Goal: Navigation & Orientation: Find specific page/section

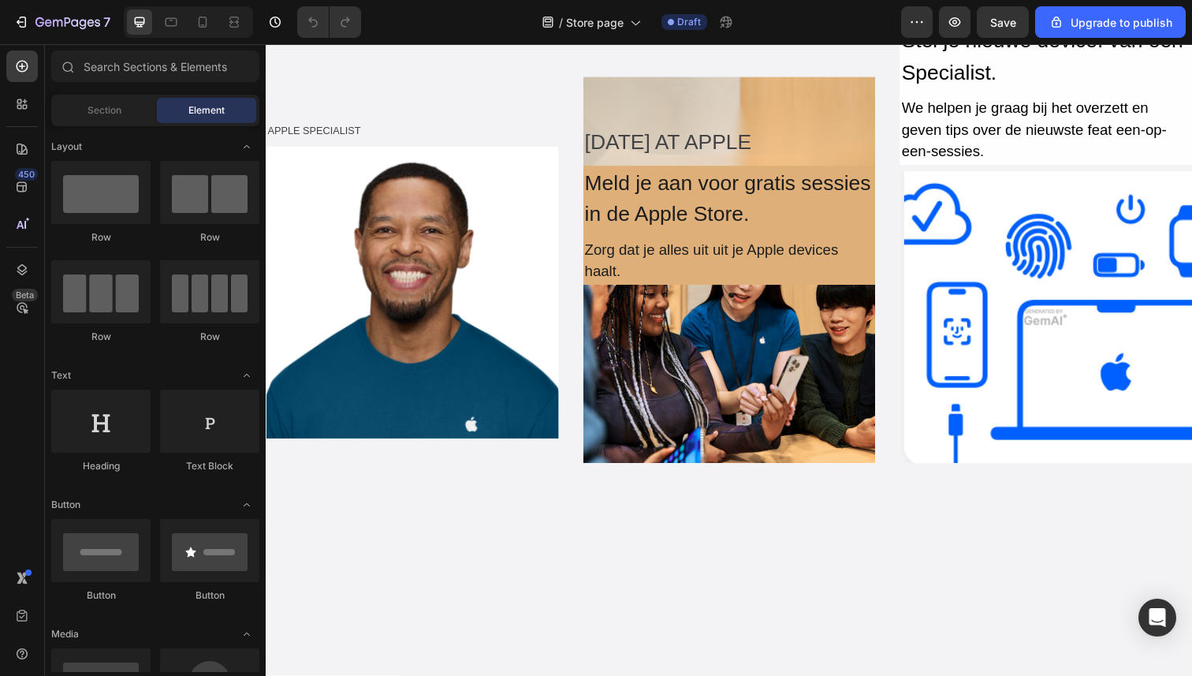
scroll to position [1109, 0]
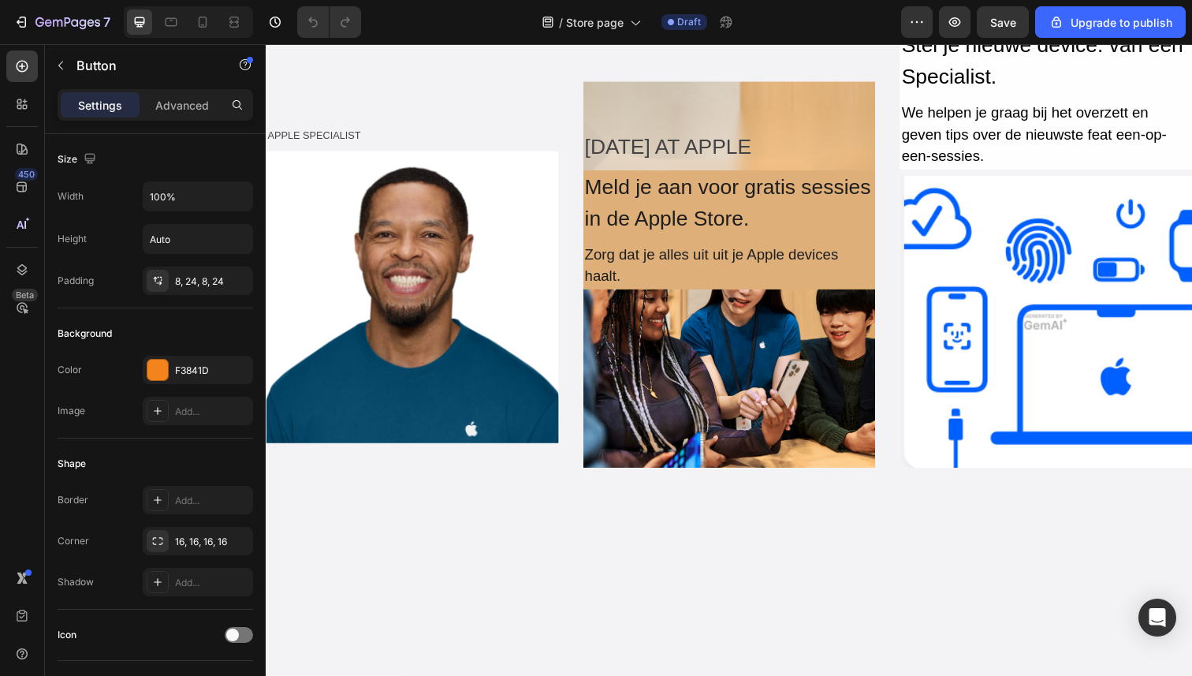
click at [408, 84] on div "Meer informatie Button 0" at bounding box center [359, 63] width 103 height 41
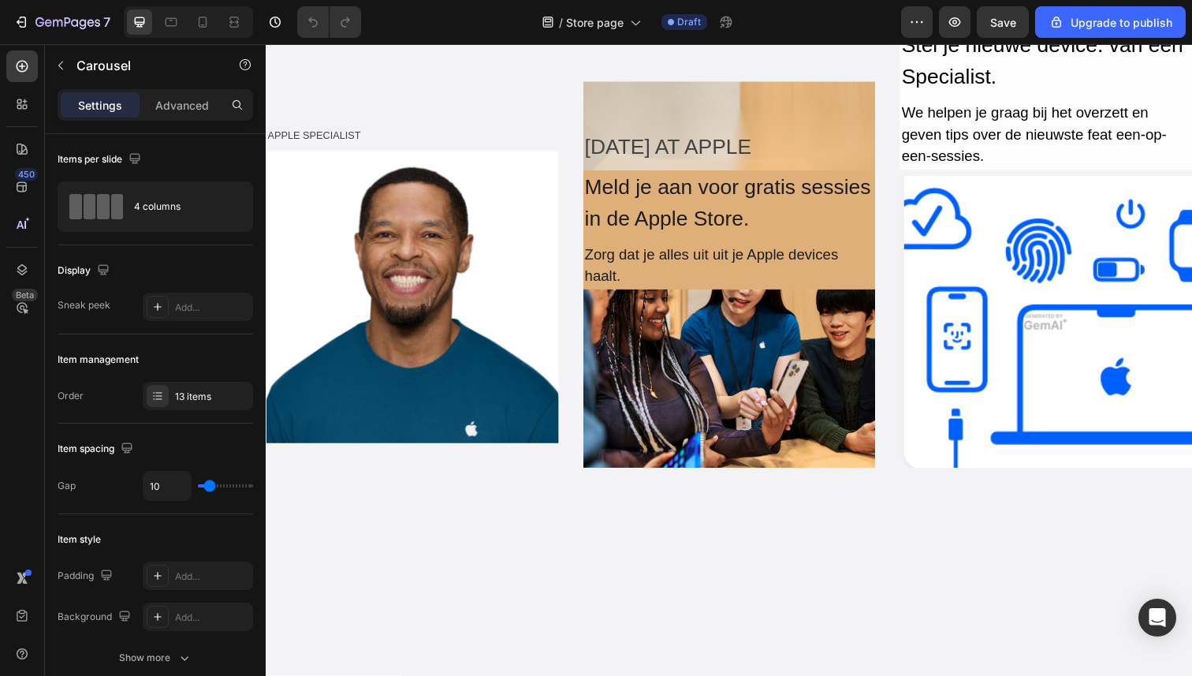
click at [418, 84] on div "Boek direct Button" at bounding box center [464, 63] width 93 height 41
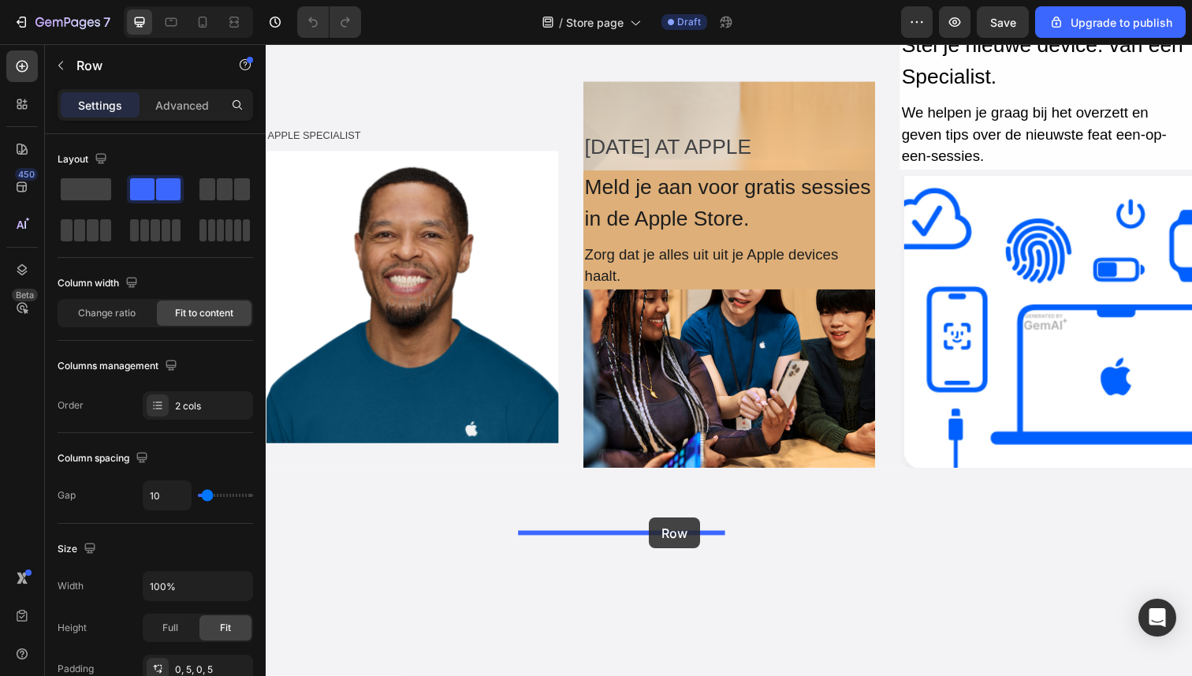
drag, startPoint x: 418, startPoint y: 363, endPoint x: 657, endPoint y: 528, distance: 290.2
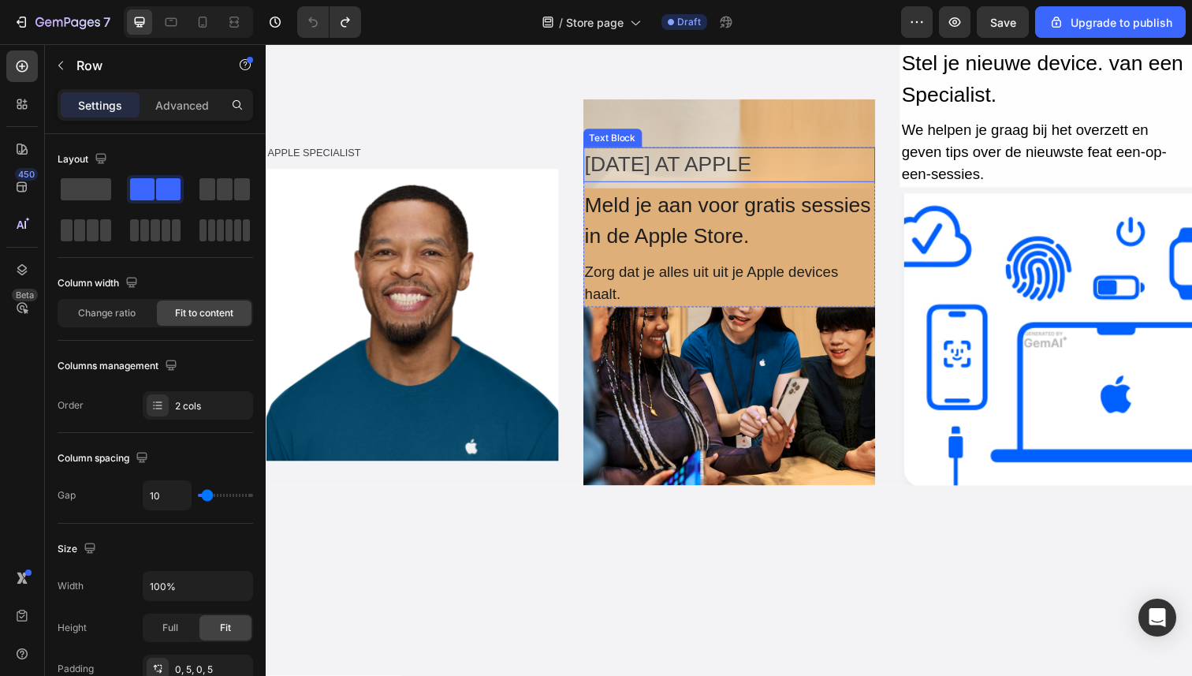
scroll to position [1072, 0]
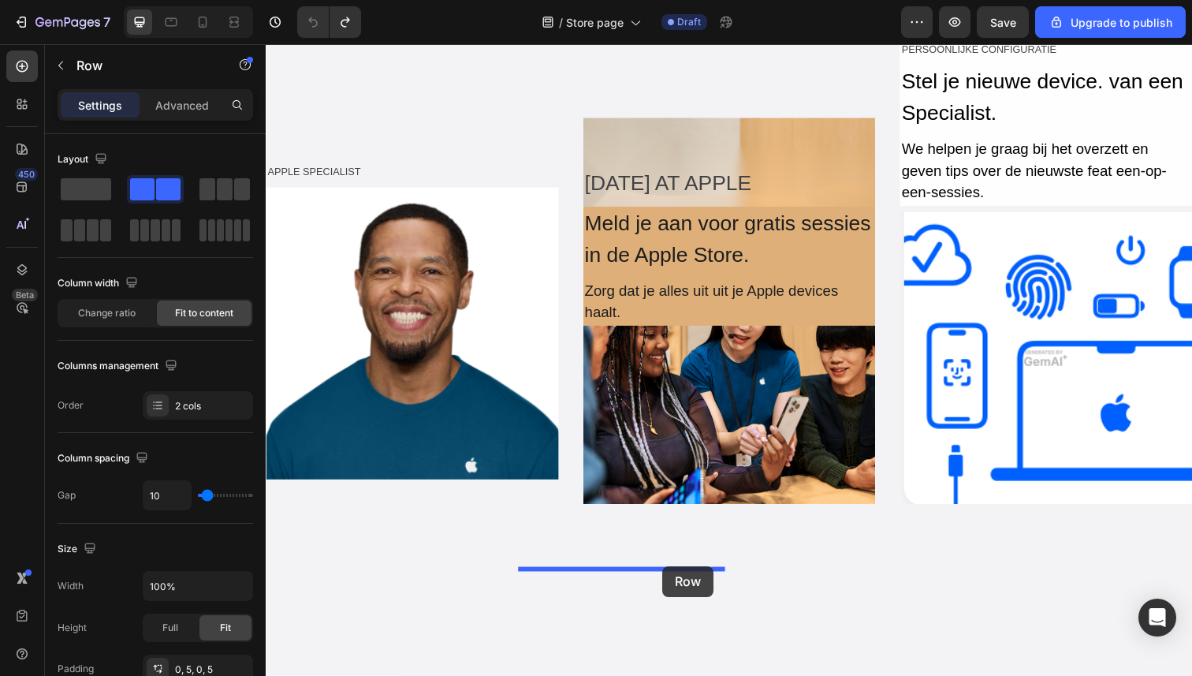
drag, startPoint x: 421, startPoint y: 399, endPoint x: 664, endPoint y: 570, distance: 297.1
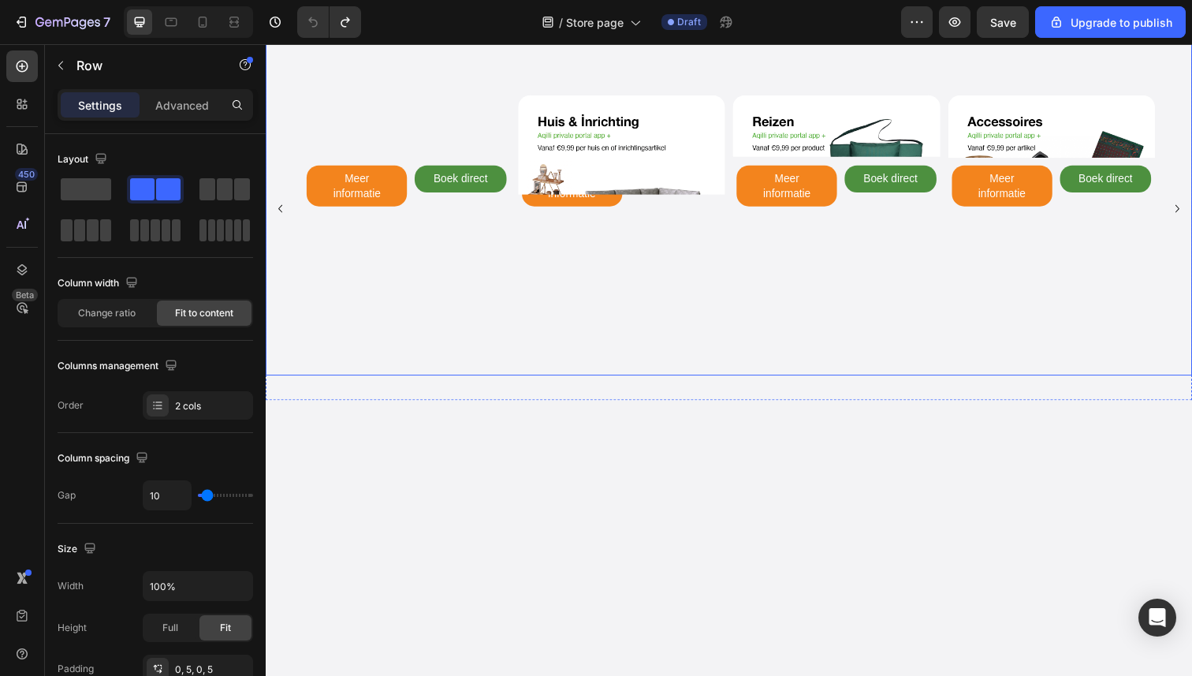
scroll to position [926, 0]
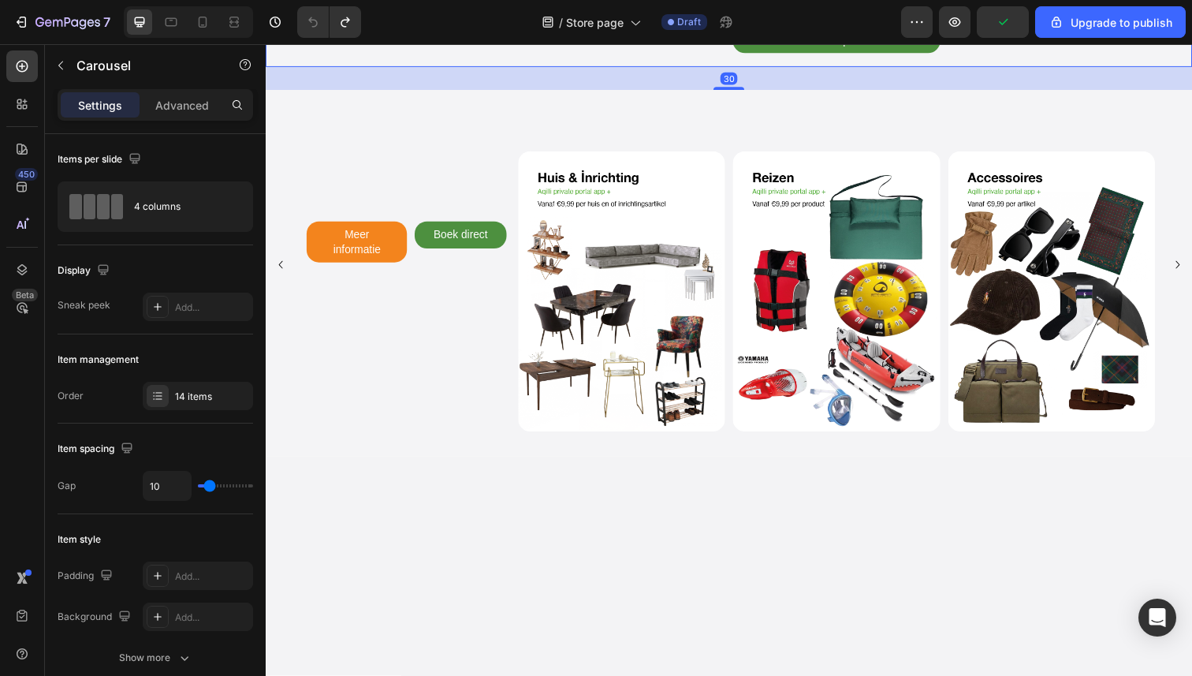
click at [1191, 54] on button "Carousel Next Arrow" at bounding box center [1196, 40] width 25 height 25
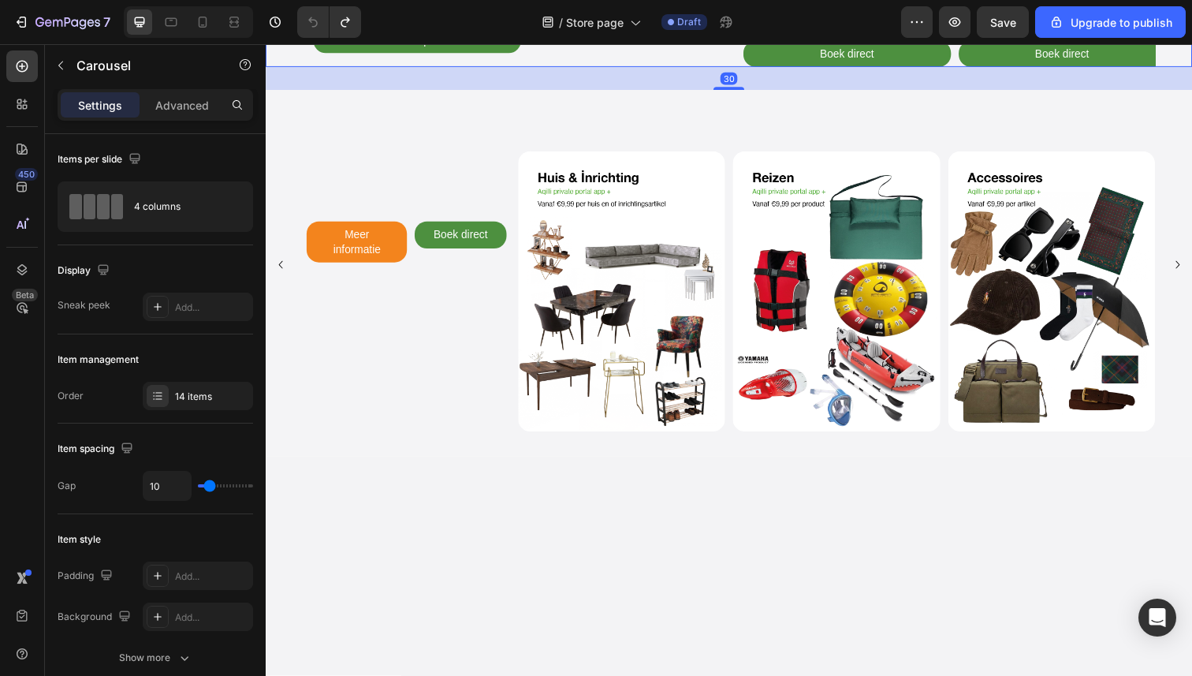
click at [1191, 54] on button "Carousel Next Arrow" at bounding box center [1196, 40] width 25 height 25
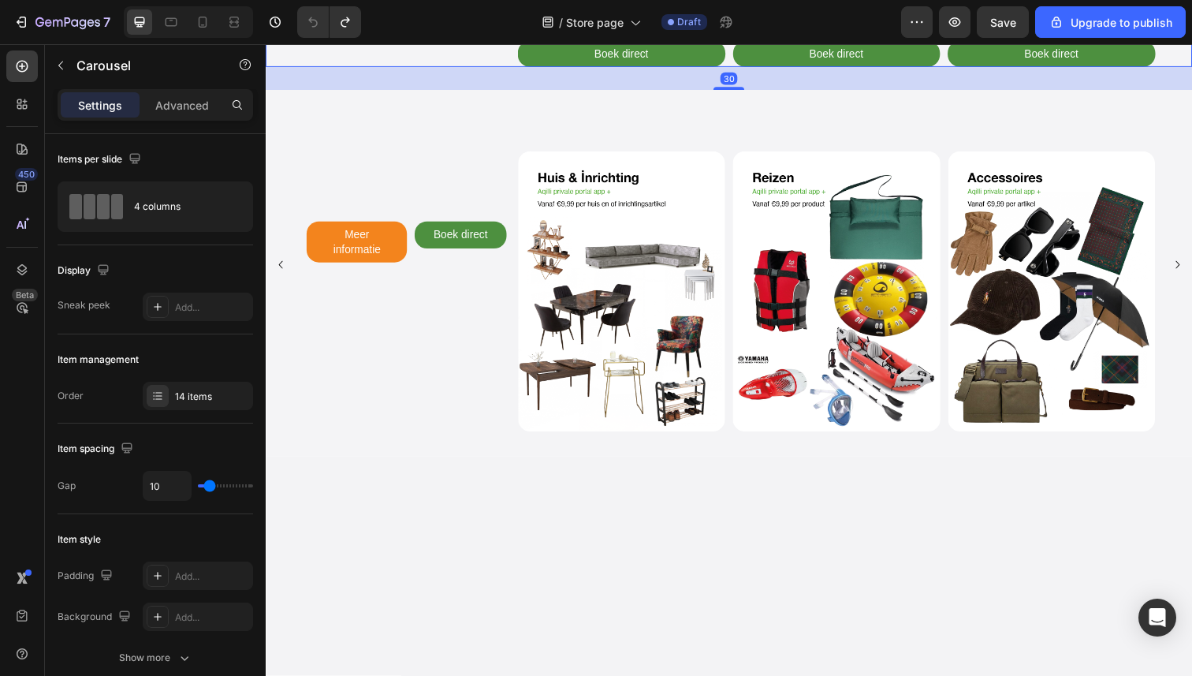
click at [1191, 54] on button "Carousel Next Arrow" at bounding box center [1196, 40] width 25 height 25
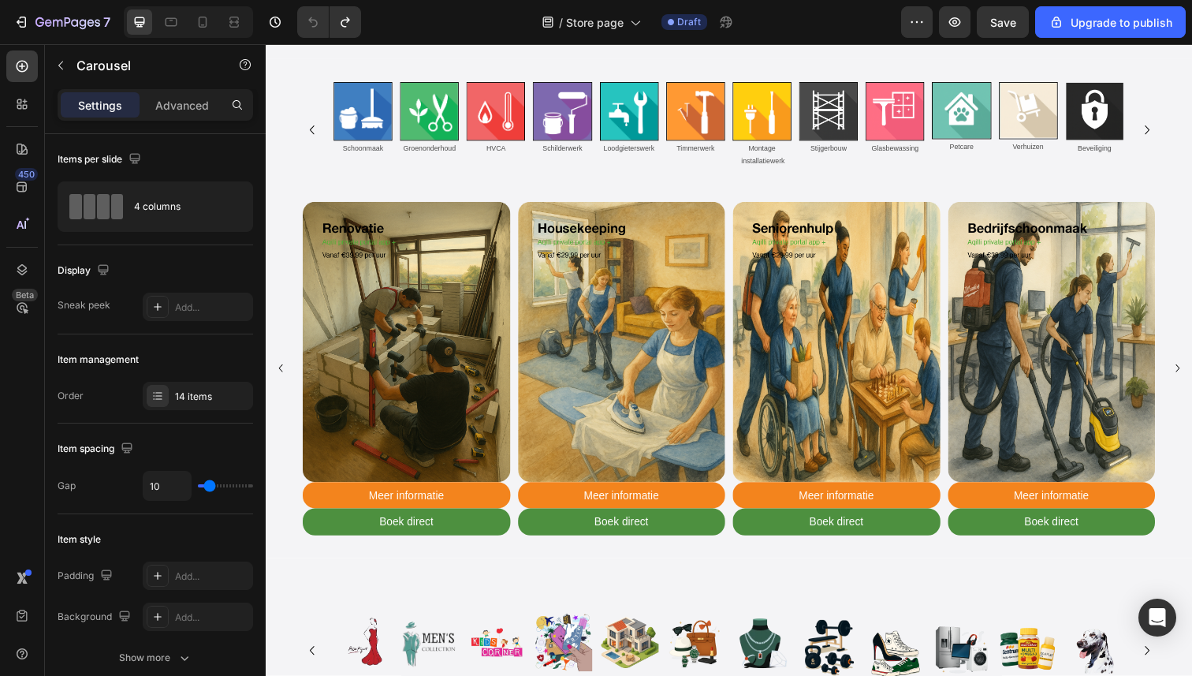
scroll to position [188, 0]
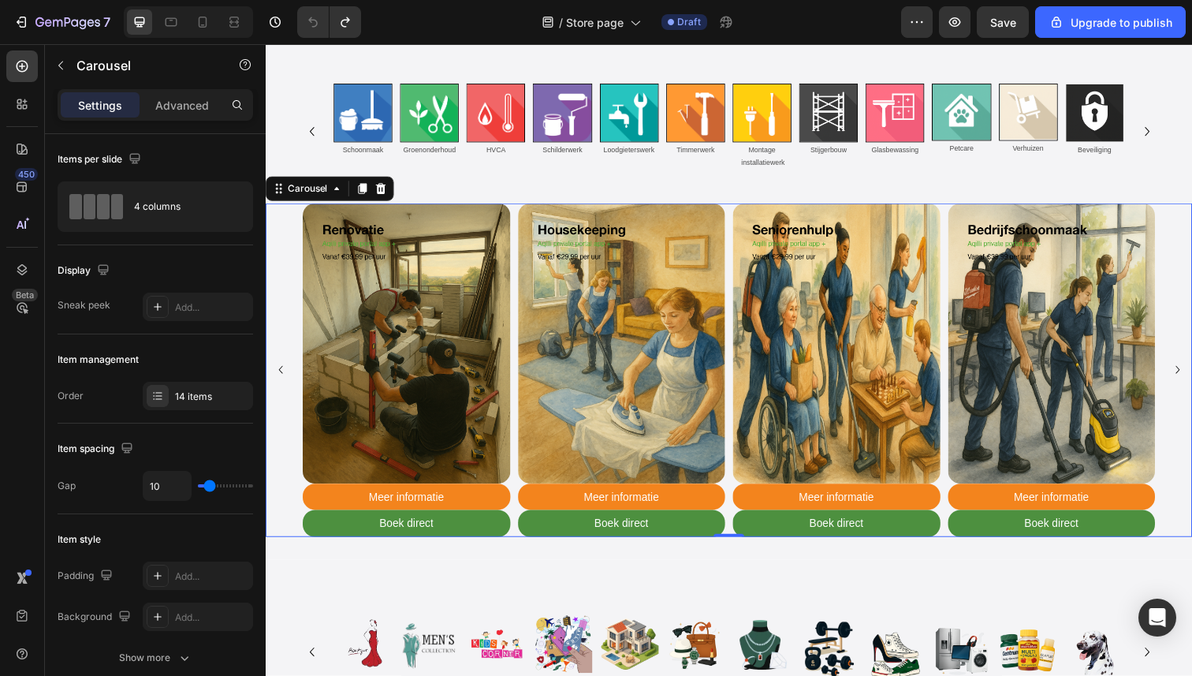
click at [1187, 384] on button "Carousel Next Arrow" at bounding box center [1196, 376] width 25 height 25
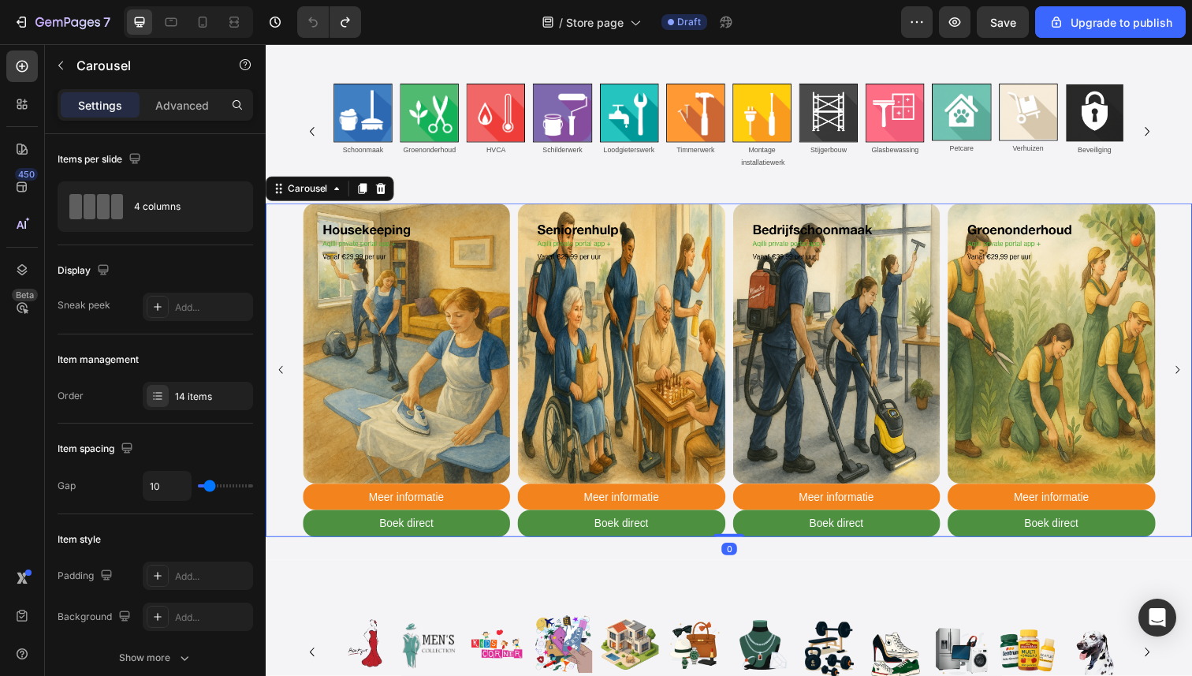
click at [1187, 384] on button "Carousel Next Arrow" at bounding box center [1196, 376] width 25 height 25
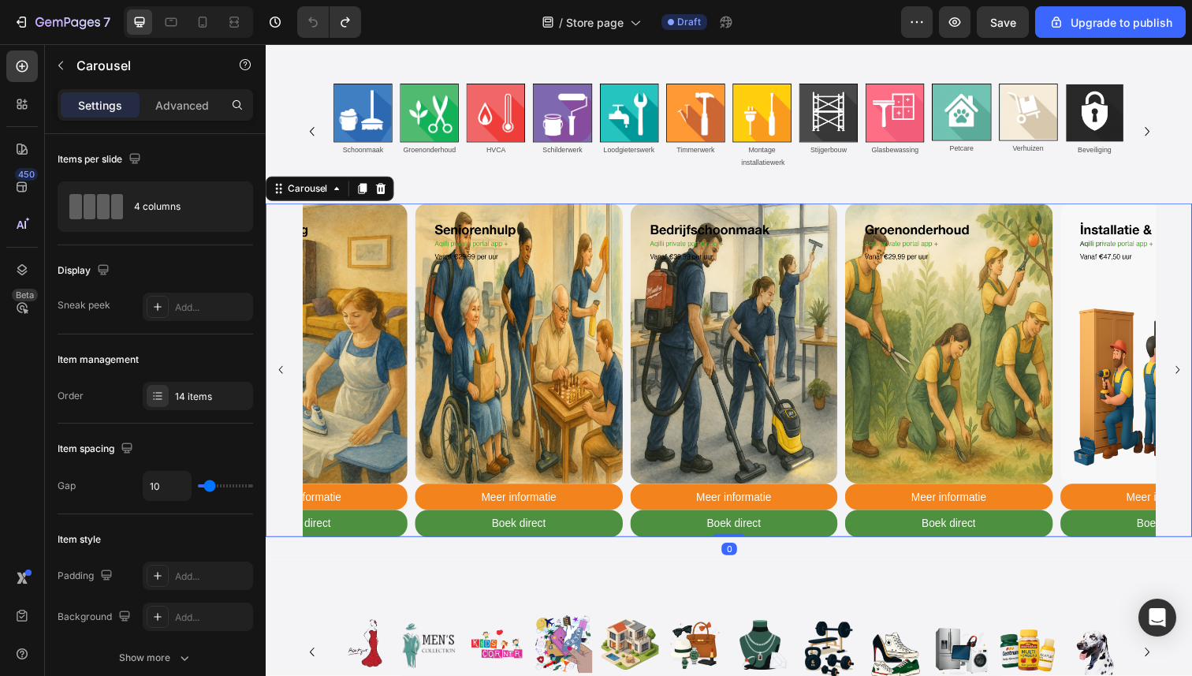
click at [1187, 384] on button "Carousel Next Arrow" at bounding box center [1196, 376] width 25 height 25
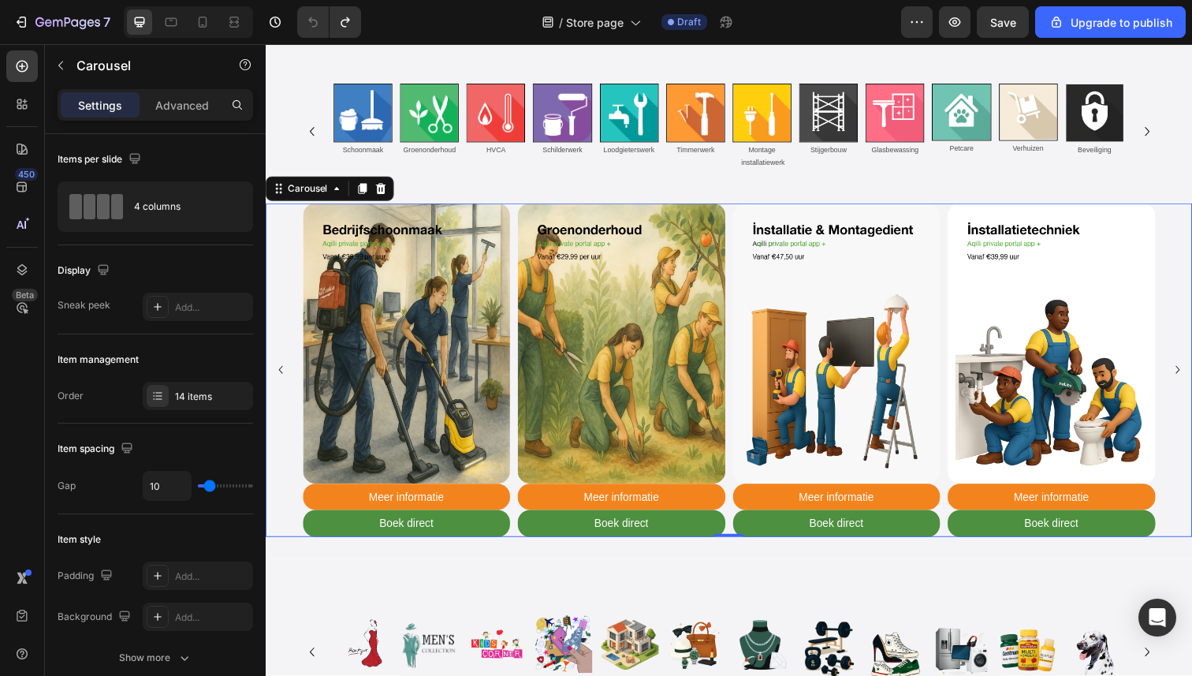
click at [1187, 383] on button "Carousel Next Arrow" at bounding box center [1196, 376] width 25 height 25
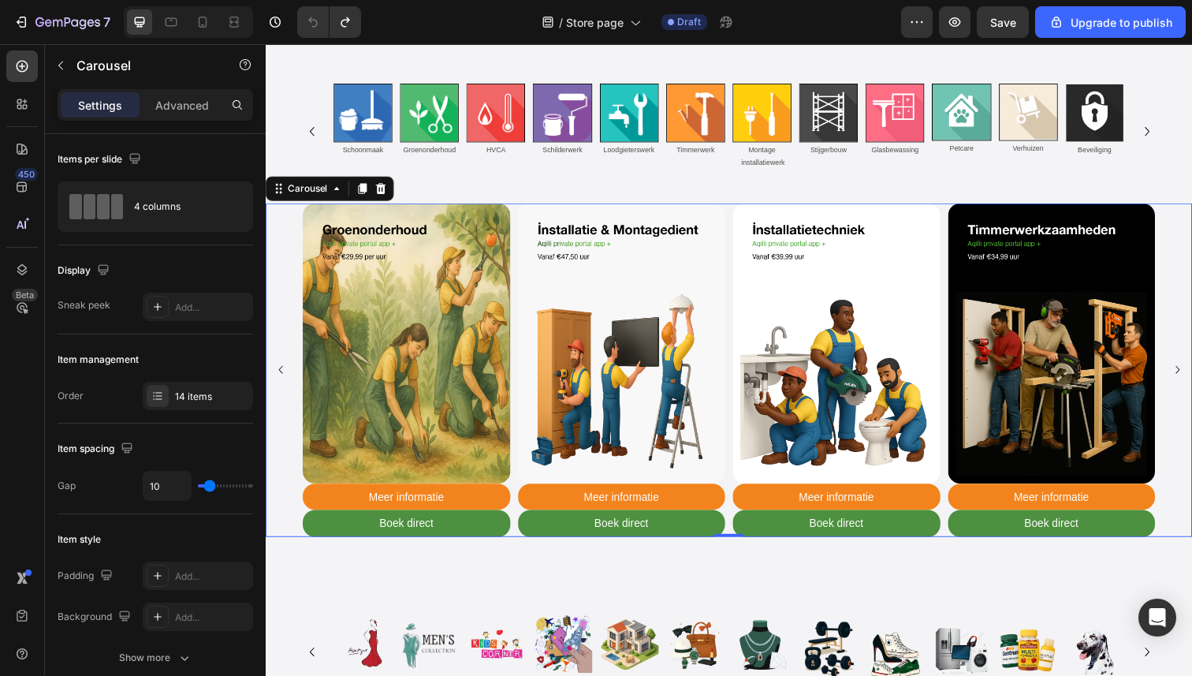
click at [1187, 383] on button "Carousel Next Arrow" at bounding box center [1196, 376] width 25 height 25
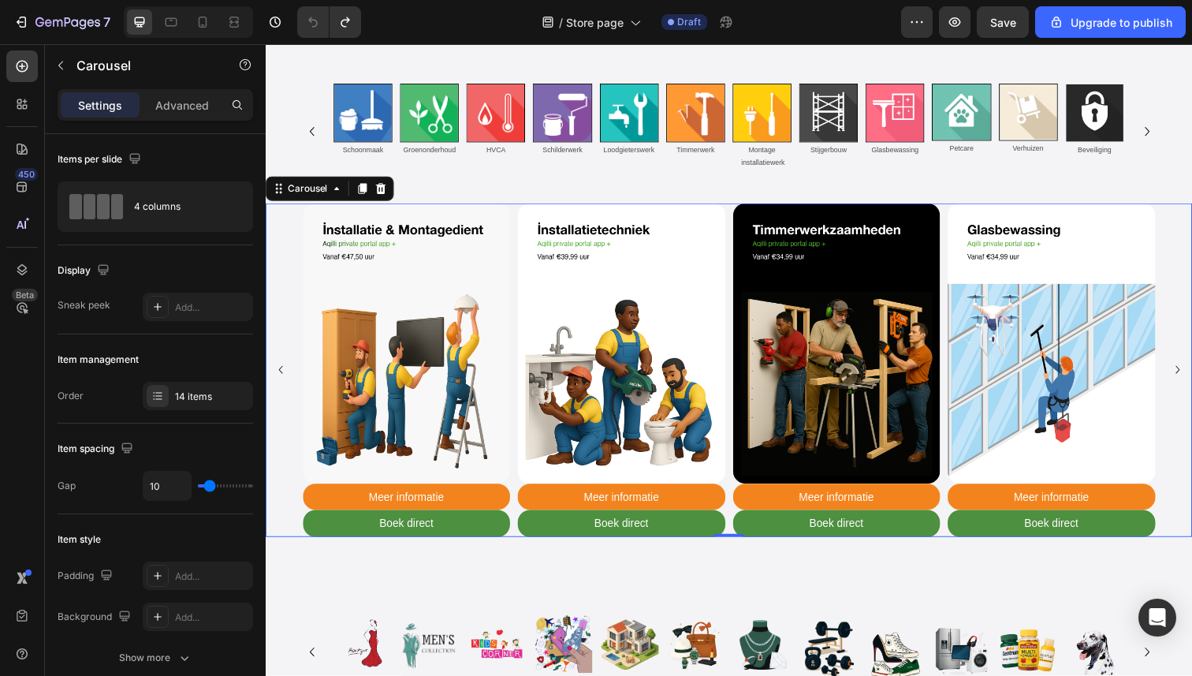
click at [1187, 383] on button "Carousel Next Arrow" at bounding box center [1196, 376] width 25 height 25
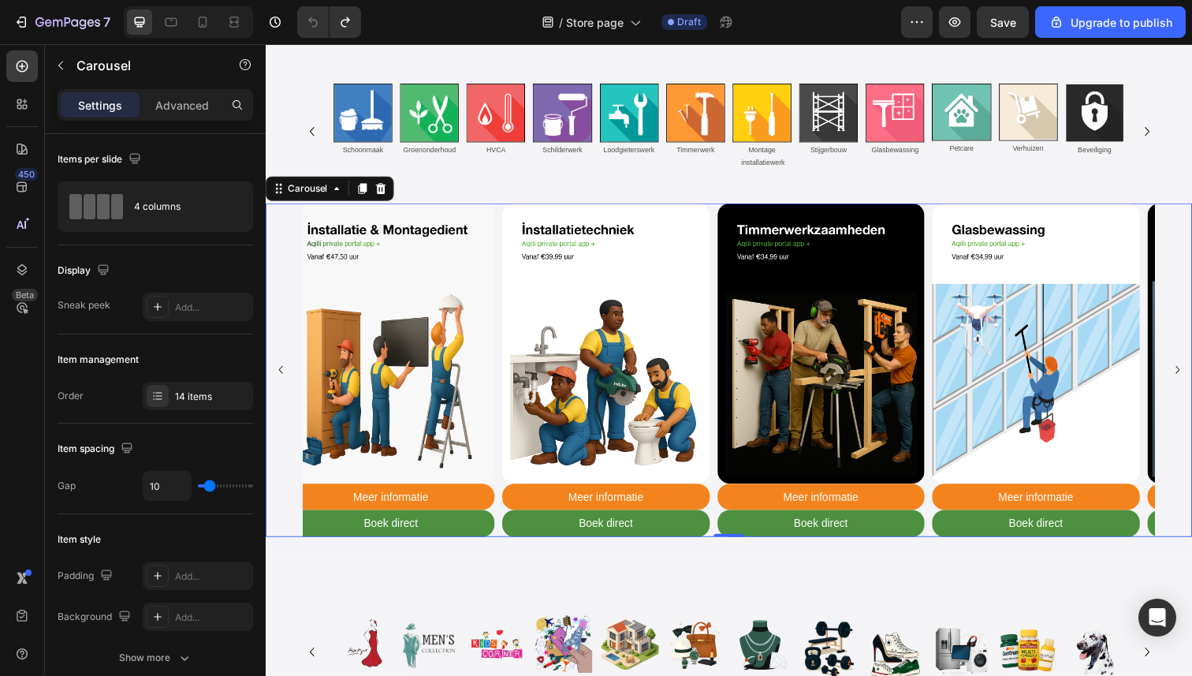
click at [1187, 383] on button "Carousel Next Arrow" at bounding box center [1196, 376] width 25 height 25
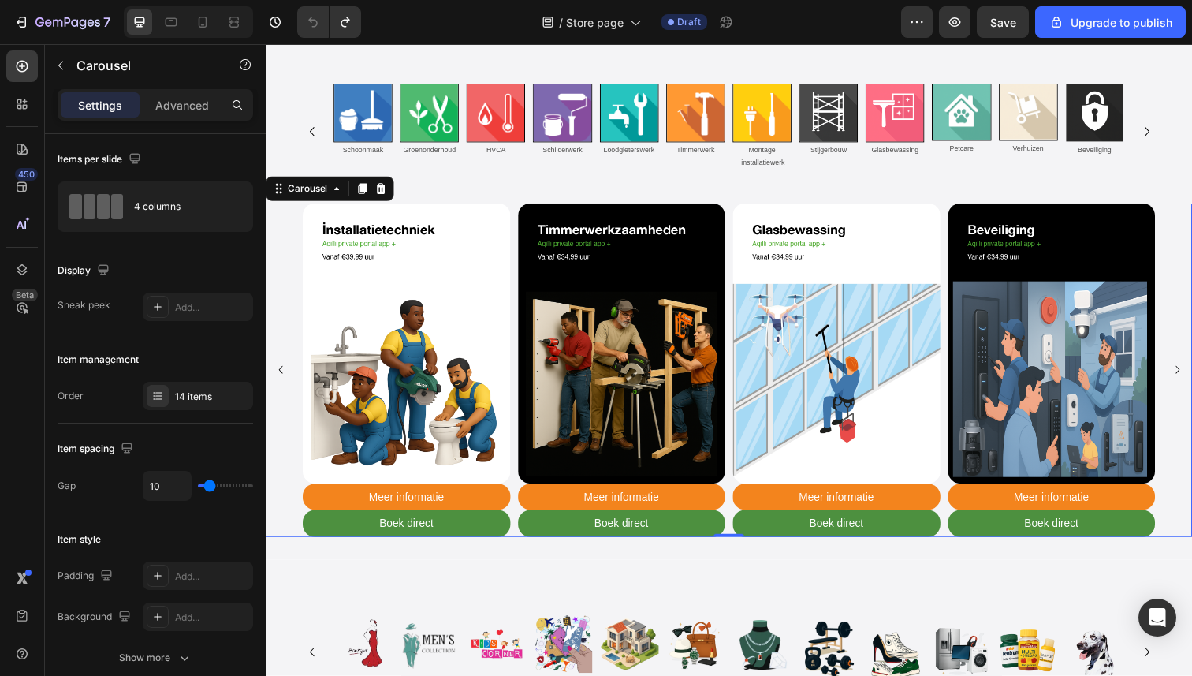
click at [1187, 383] on button "Carousel Next Arrow" at bounding box center [1196, 376] width 25 height 25
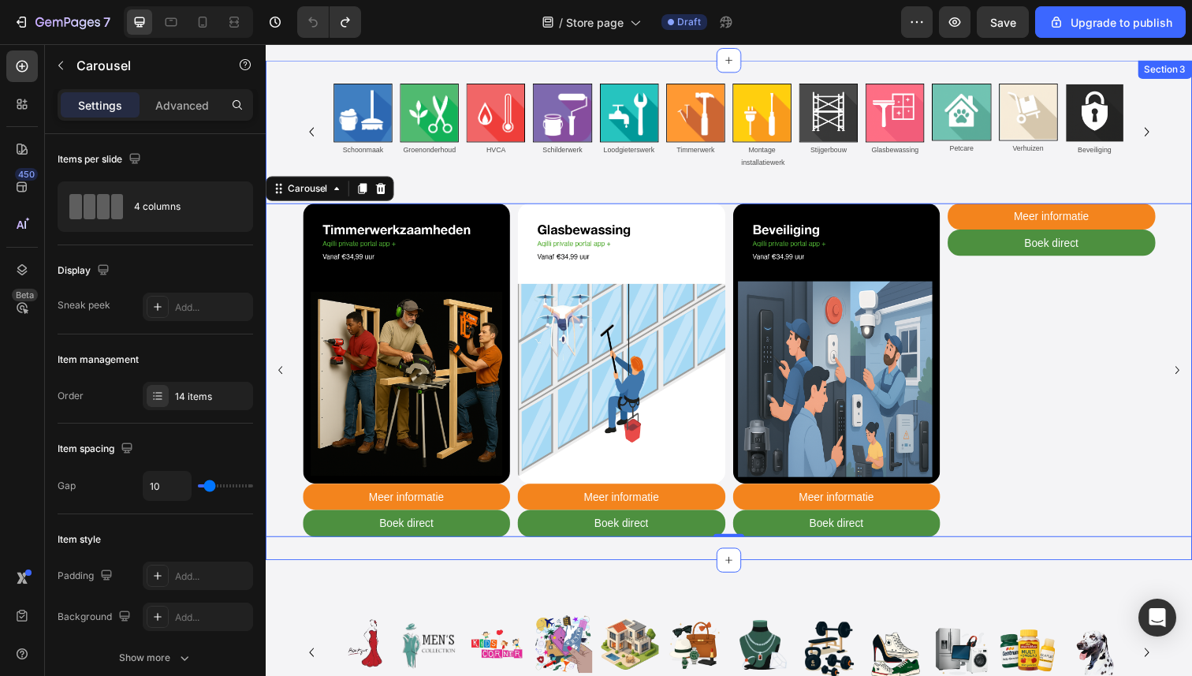
scroll to position [0, 0]
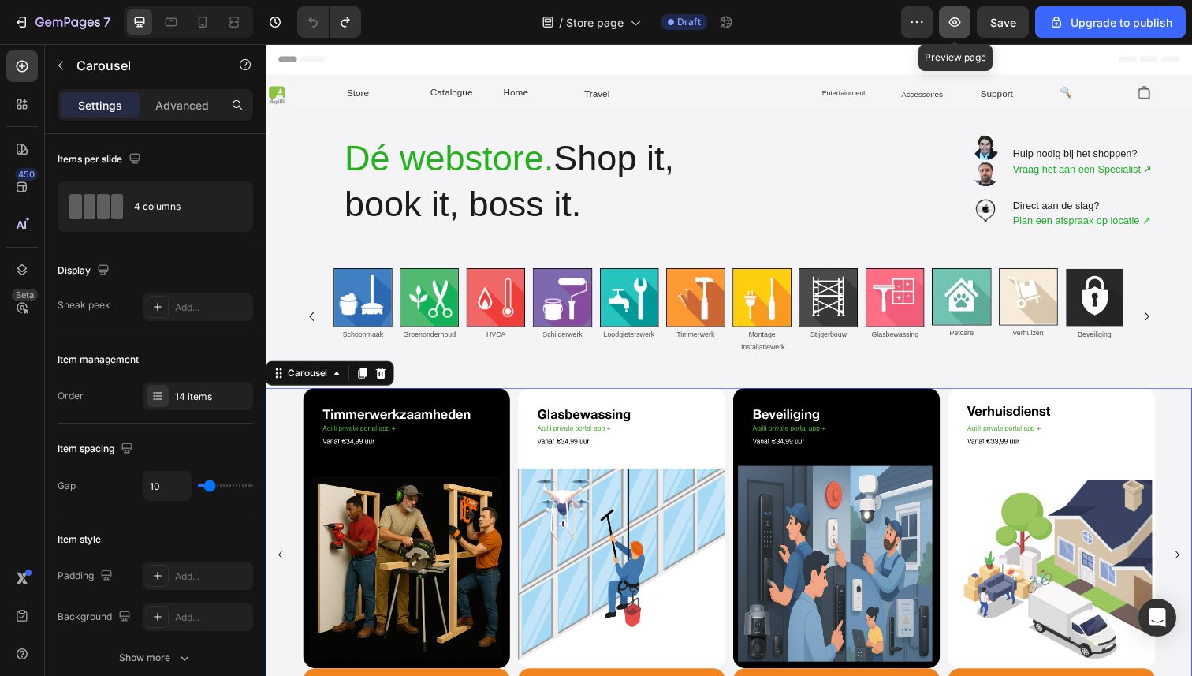
click at [954, 23] on icon "button" at bounding box center [955, 22] width 5 height 5
